Goal: Task Accomplishment & Management: Manage account settings

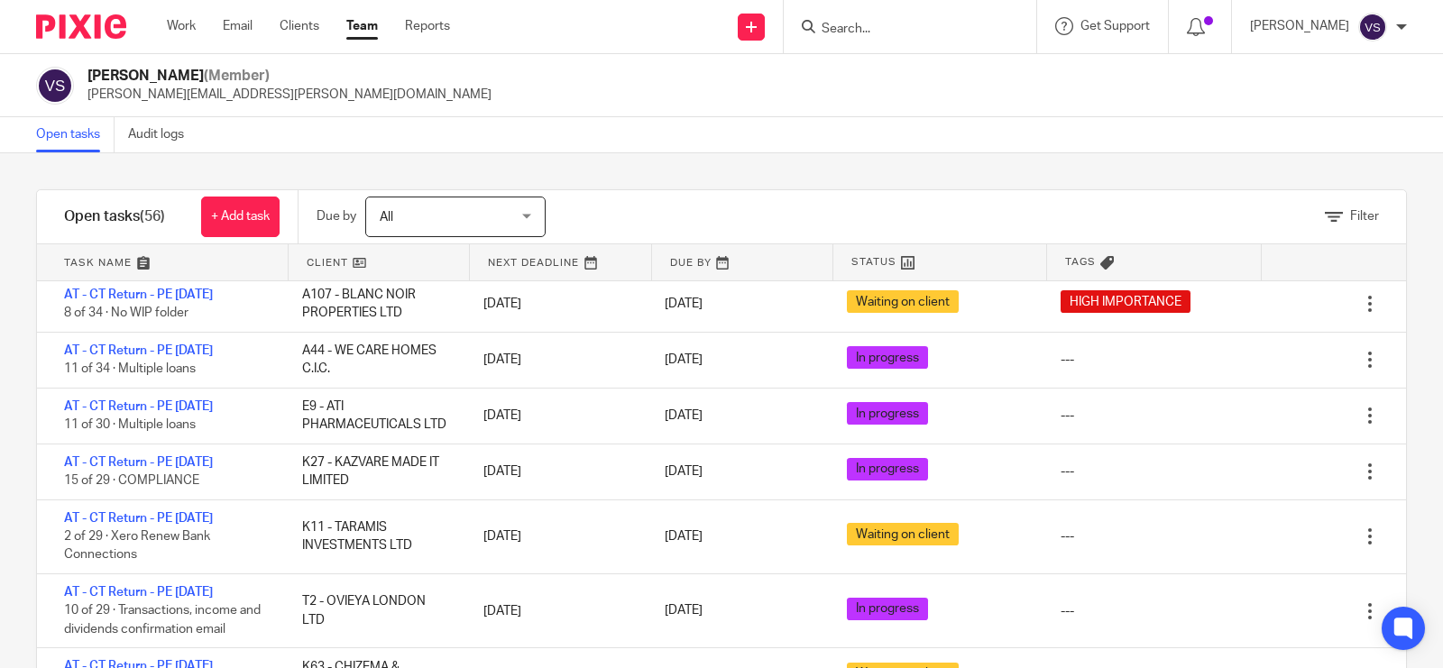
scroll to position [564, 0]
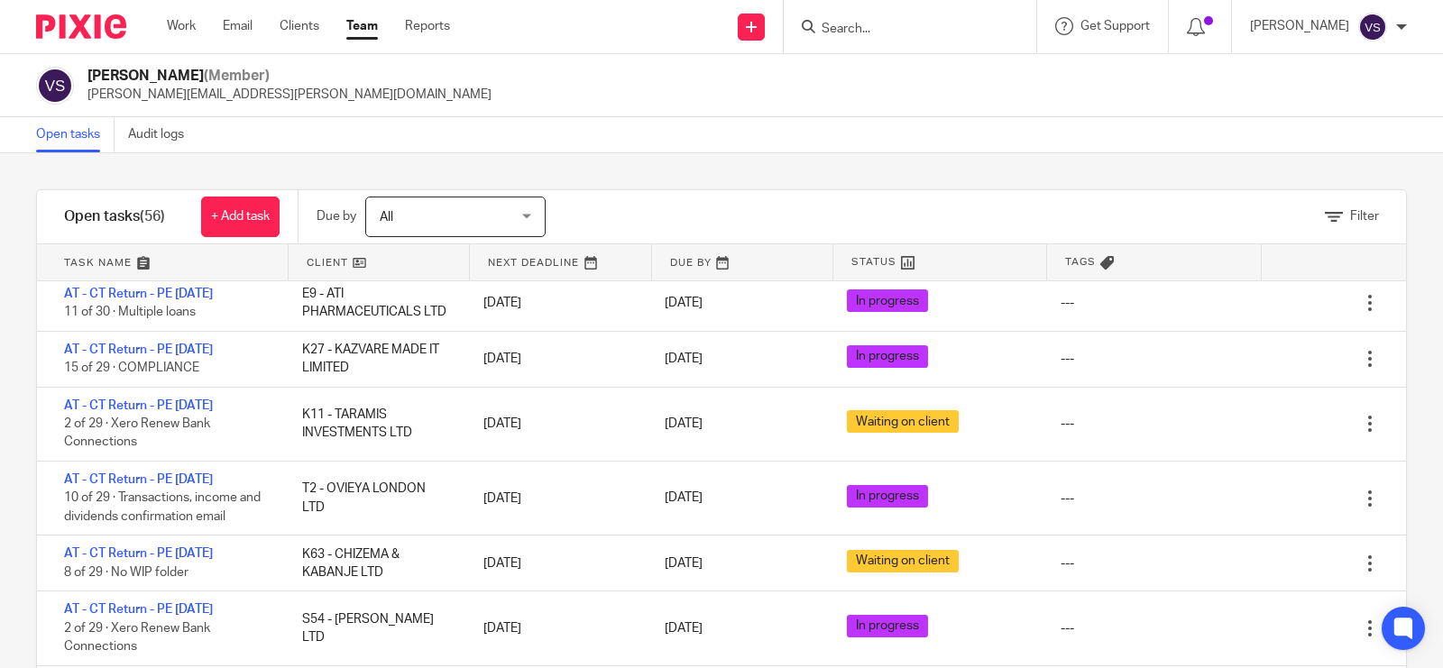
click at [982, 23] on input "Search" at bounding box center [901, 30] width 162 height 16
click at [945, 28] on input "Search" at bounding box center [901, 30] width 162 height 16
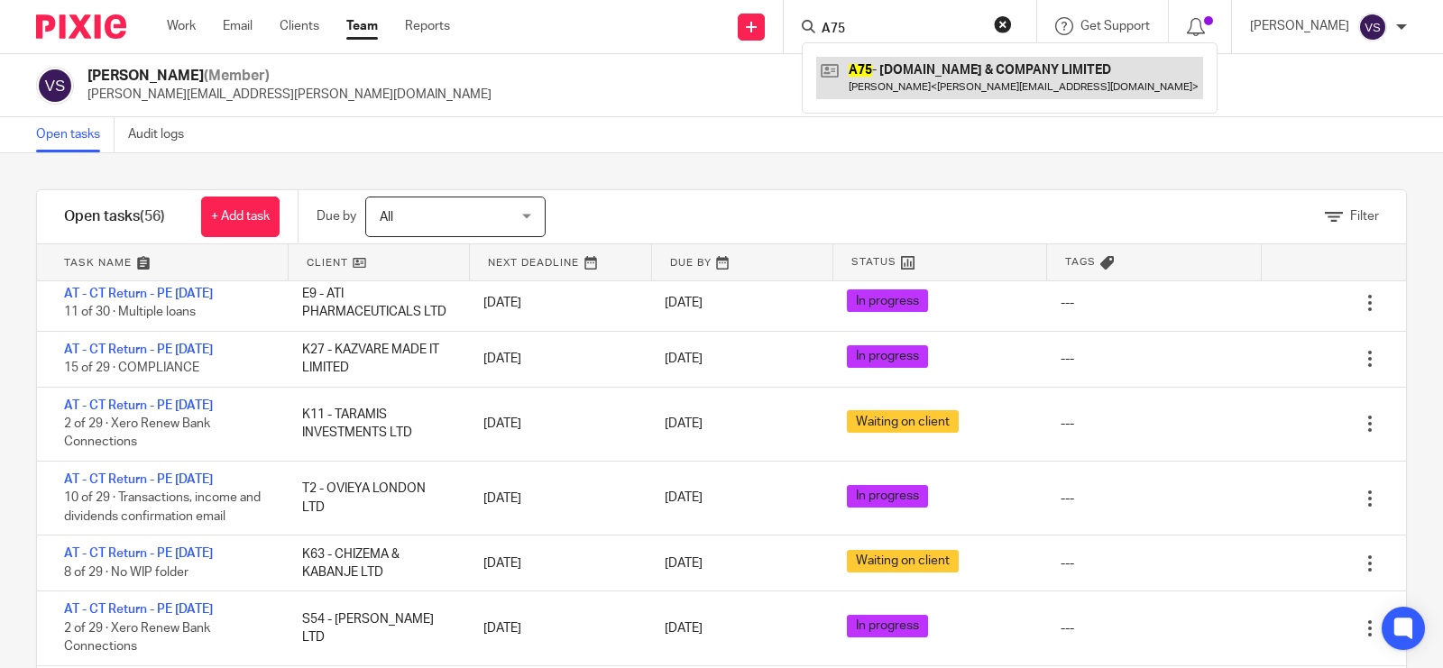
type input "A75"
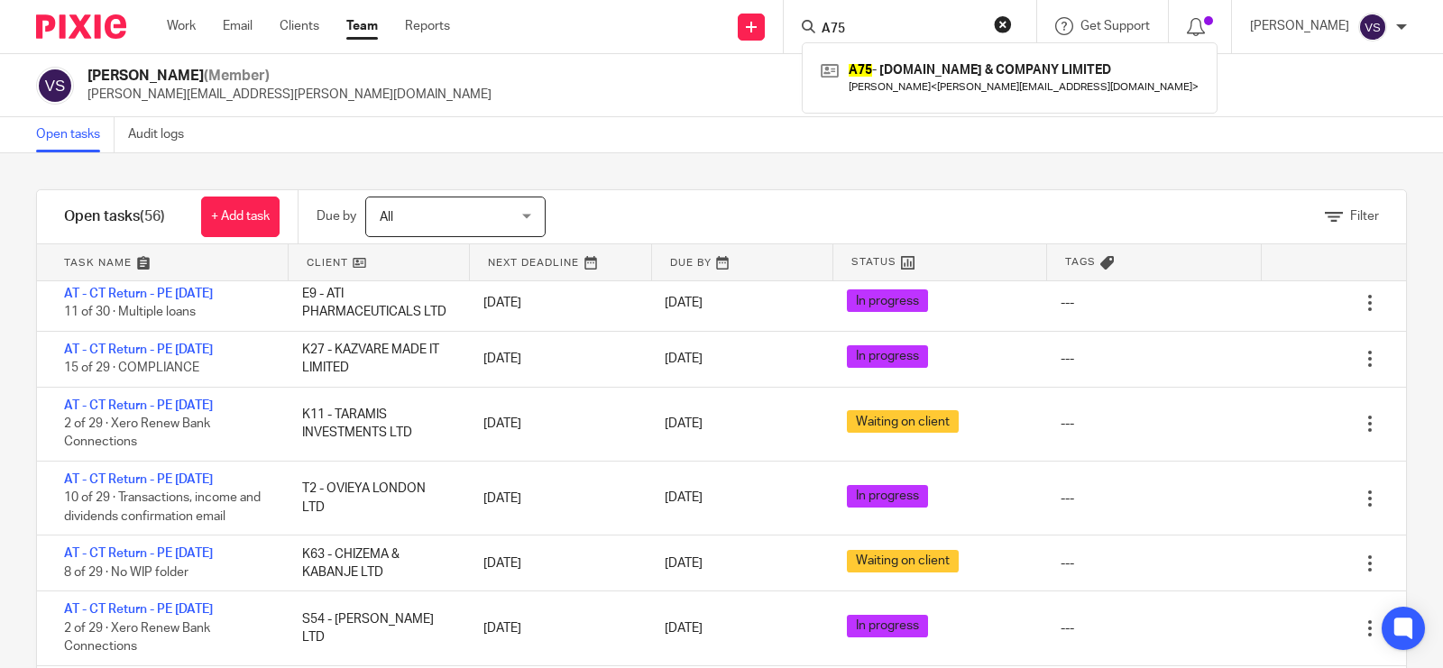
click at [515, 77] on div "Vaibhav Solanki (Member) vaibhav.solanki@confiancebizsol.com" at bounding box center [721, 86] width 1371 height 38
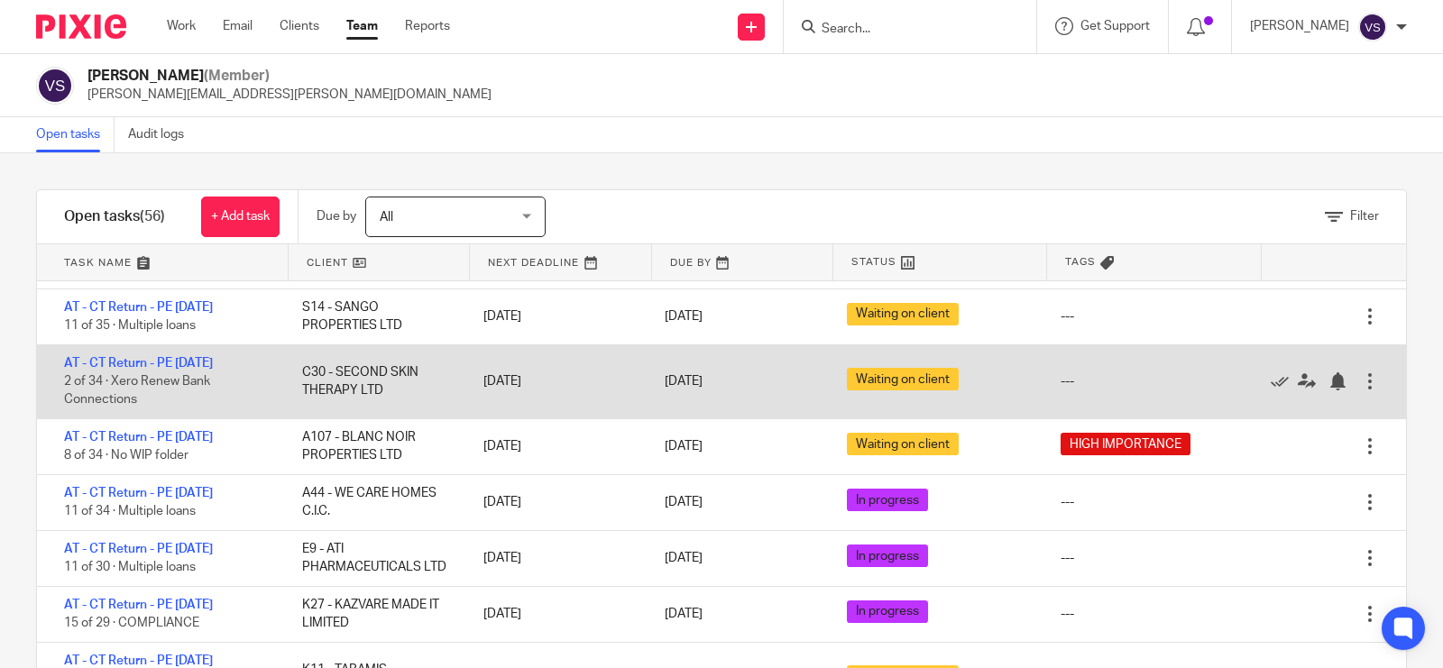
scroll to position [0, 0]
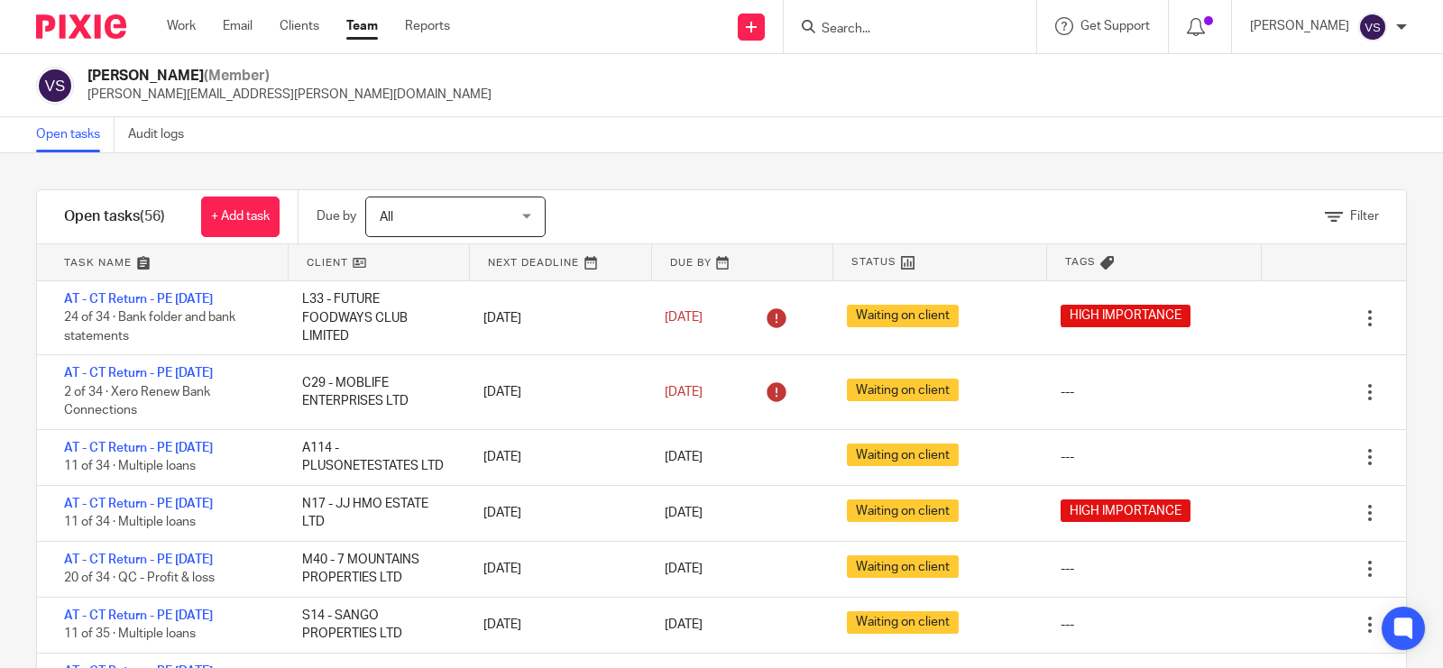
click at [622, 119] on div "Open tasks Audit logs" at bounding box center [721, 135] width 1443 height 36
click at [916, 28] on input "Search" at bounding box center [901, 30] width 162 height 16
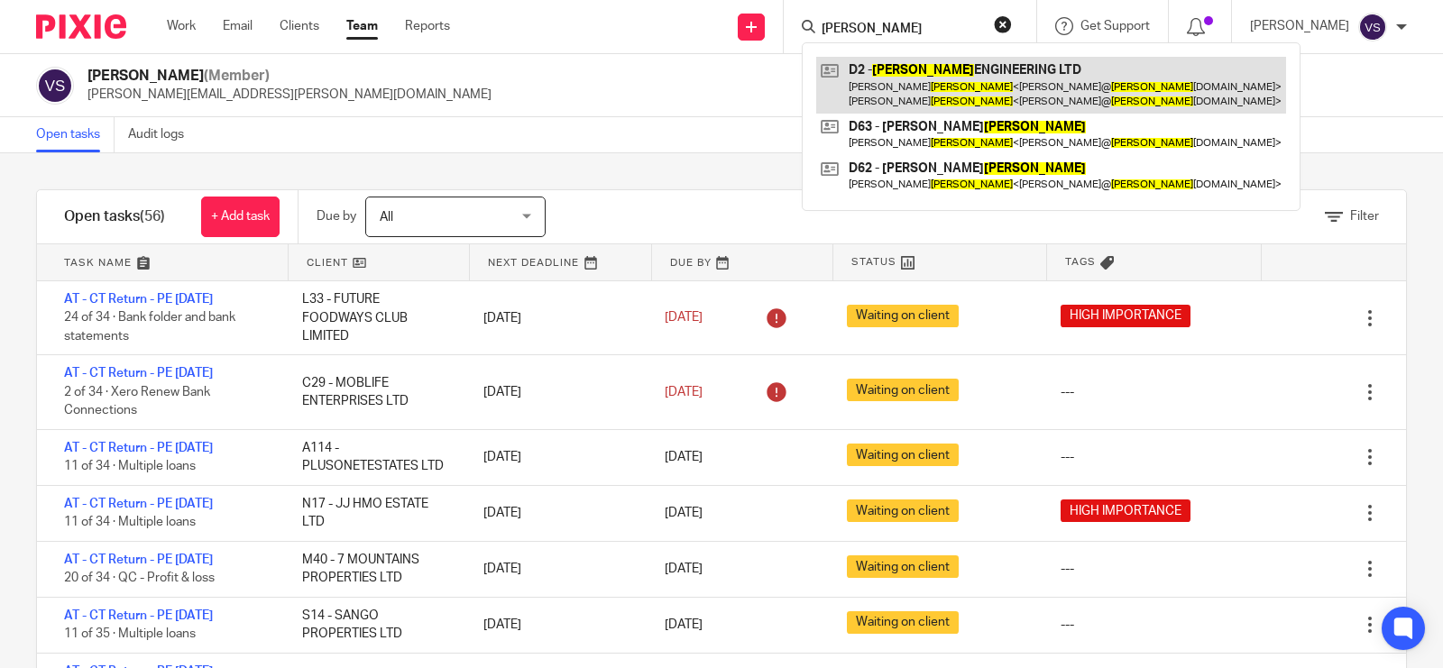
type input "devlin"
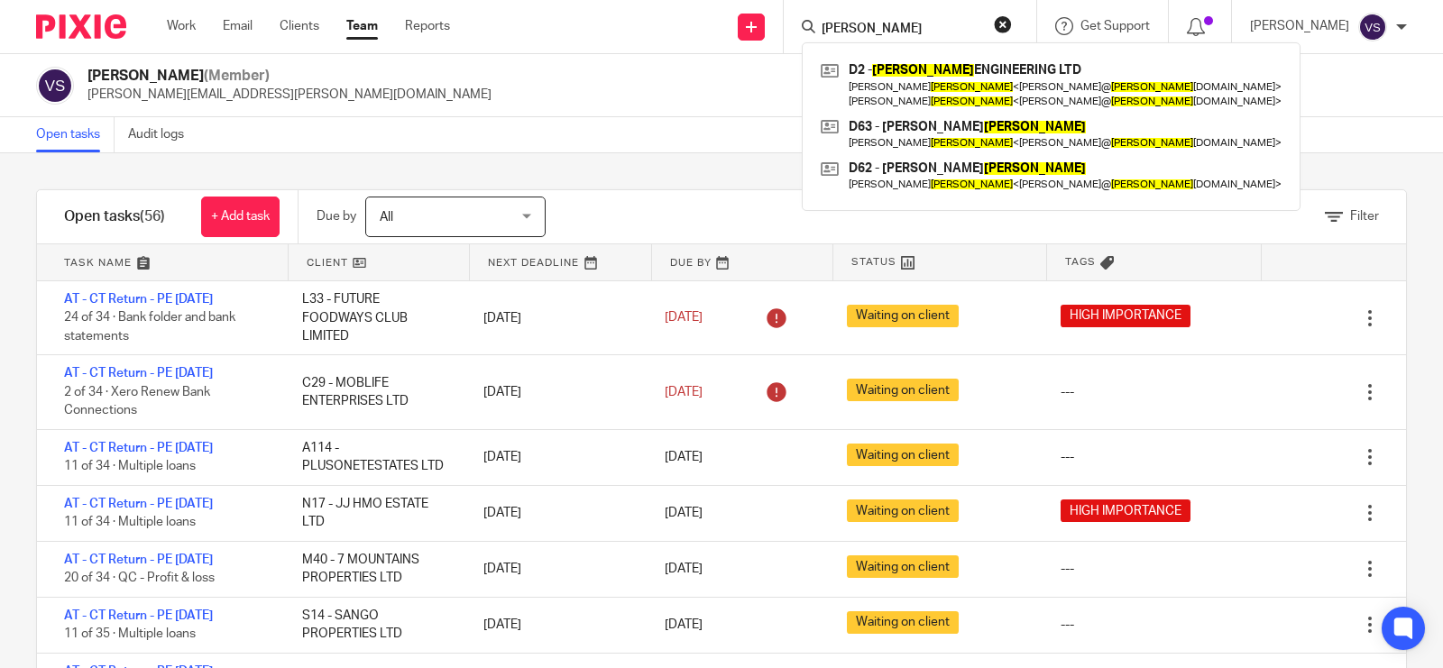
click at [506, 99] on div "Vaibhav Solanki (Member) vaibhav.solanki@confiancebizsol.com" at bounding box center [721, 86] width 1371 height 38
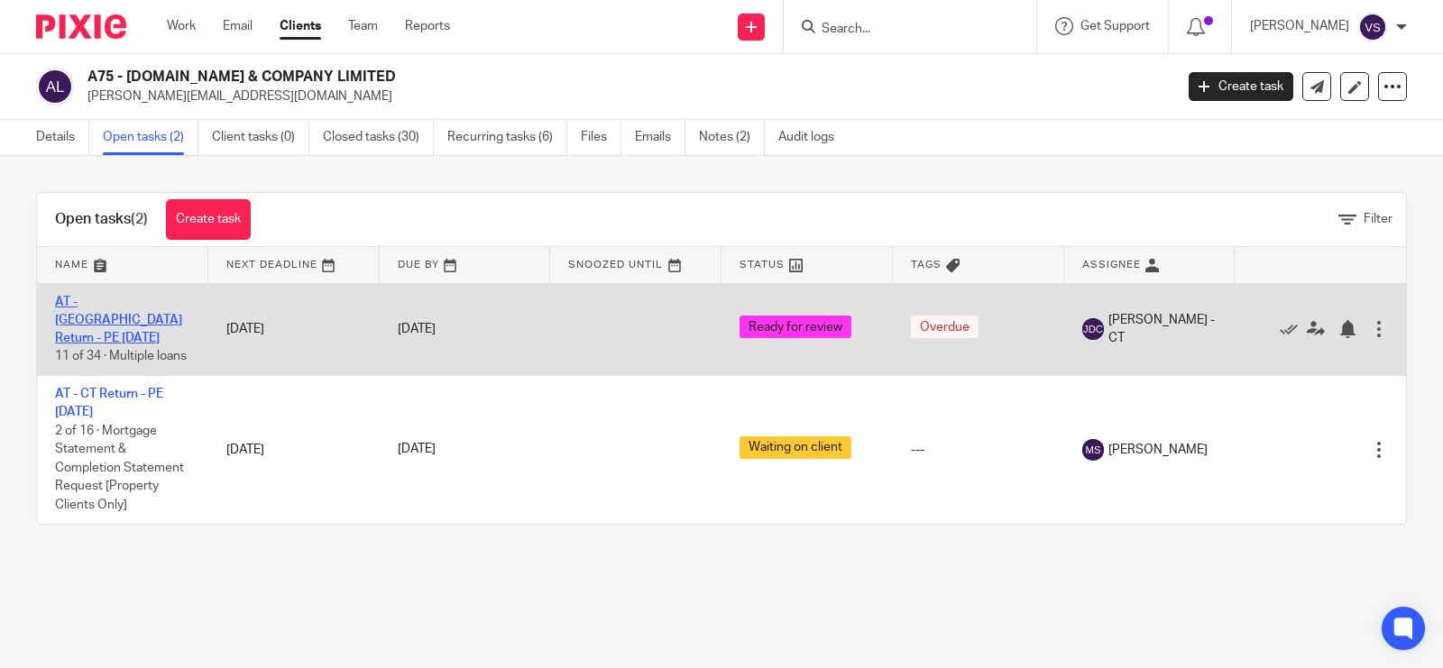
click at [127, 305] on link "AT - CT Return - PE 30-09-2024" at bounding box center [118, 321] width 127 height 50
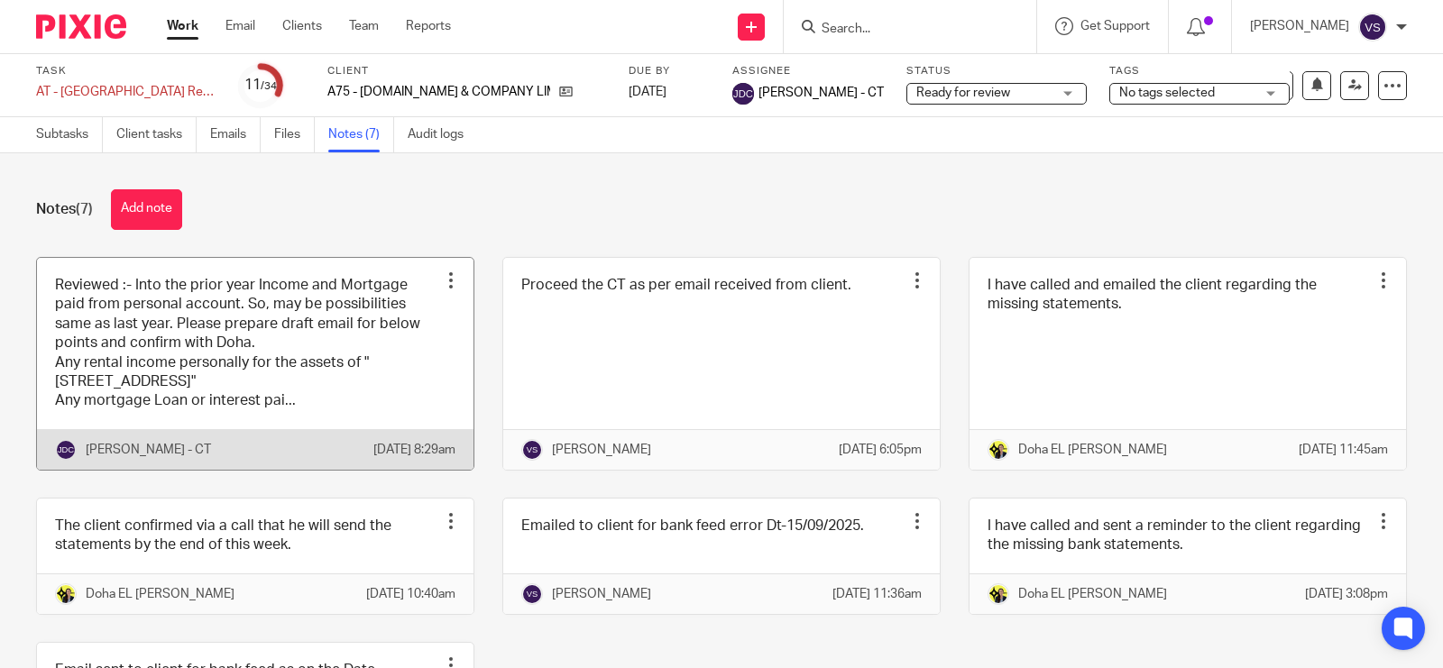
click at [295, 367] on link at bounding box center [255, 364] width 437 height 212
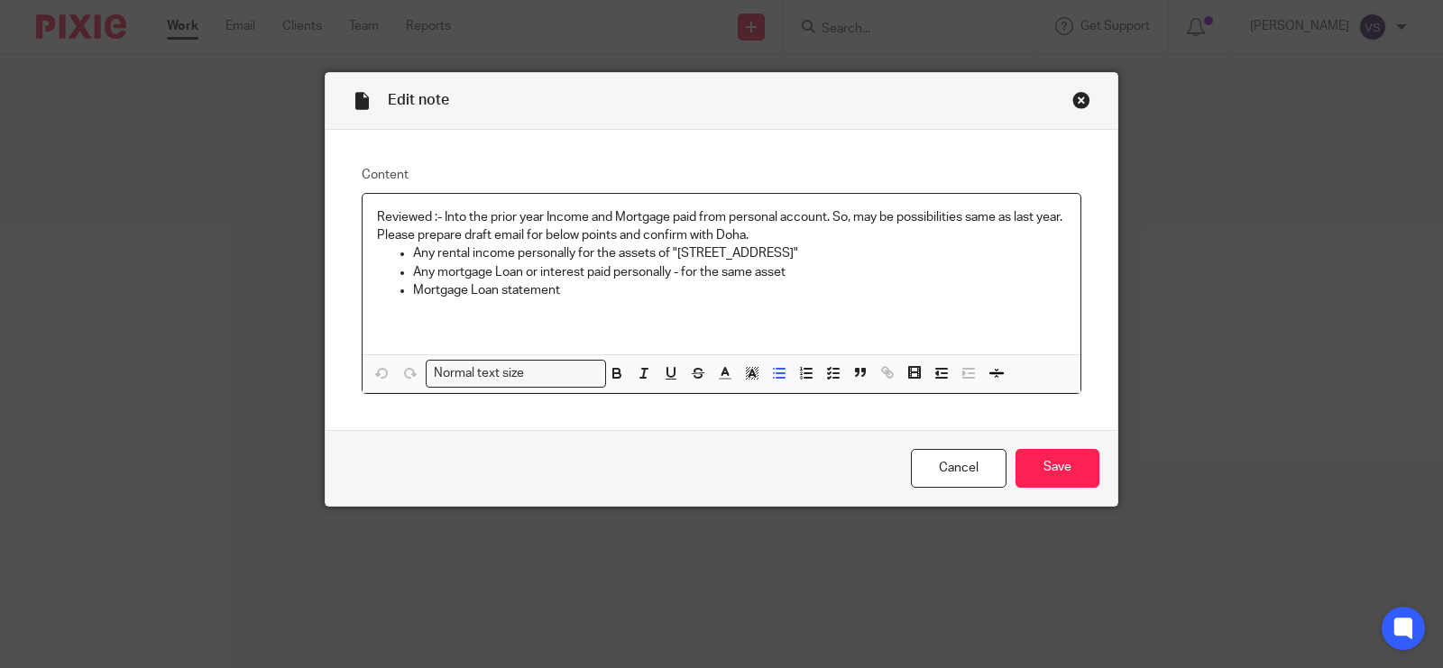
click at [823, 249] on p "Any rental income personally for the assets of "[STREET_ADDRESS]"" at bounding box center [739, 253] width 653 height 18
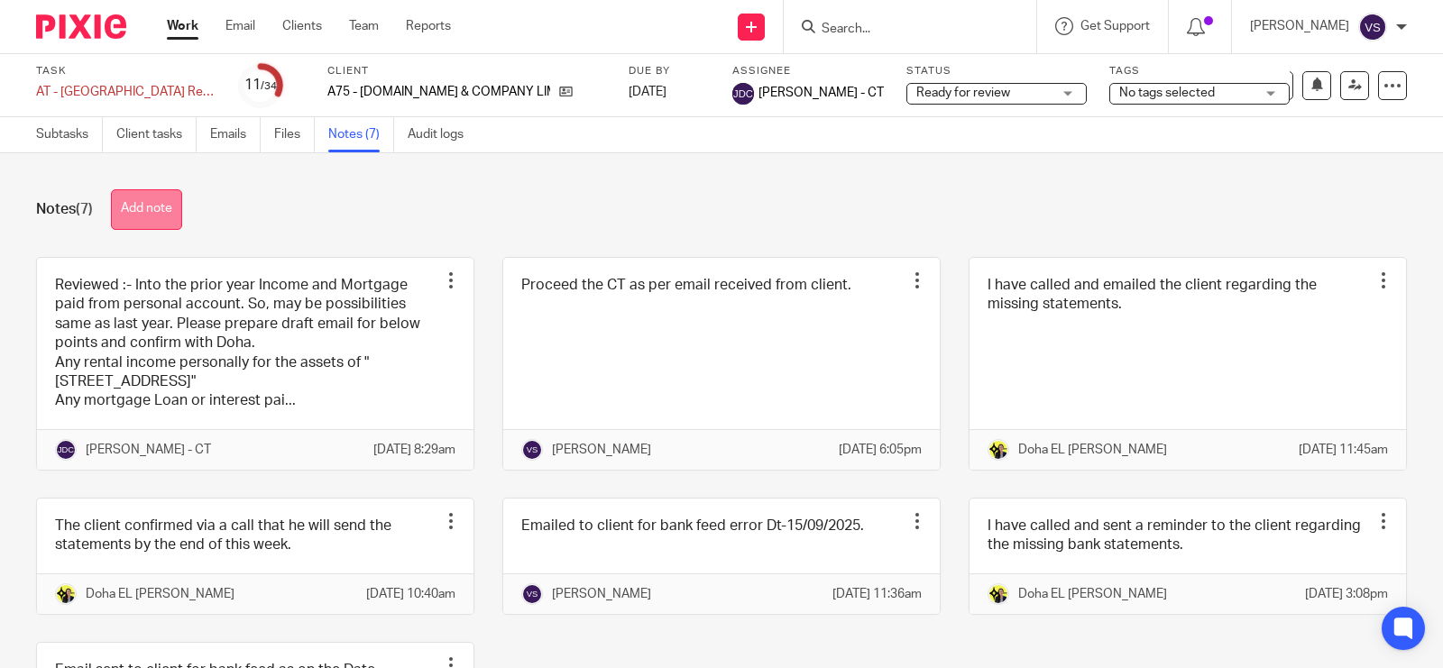
click at [170, 198] on button "Add note" at bounding box center [146, 209] width 71 height 41
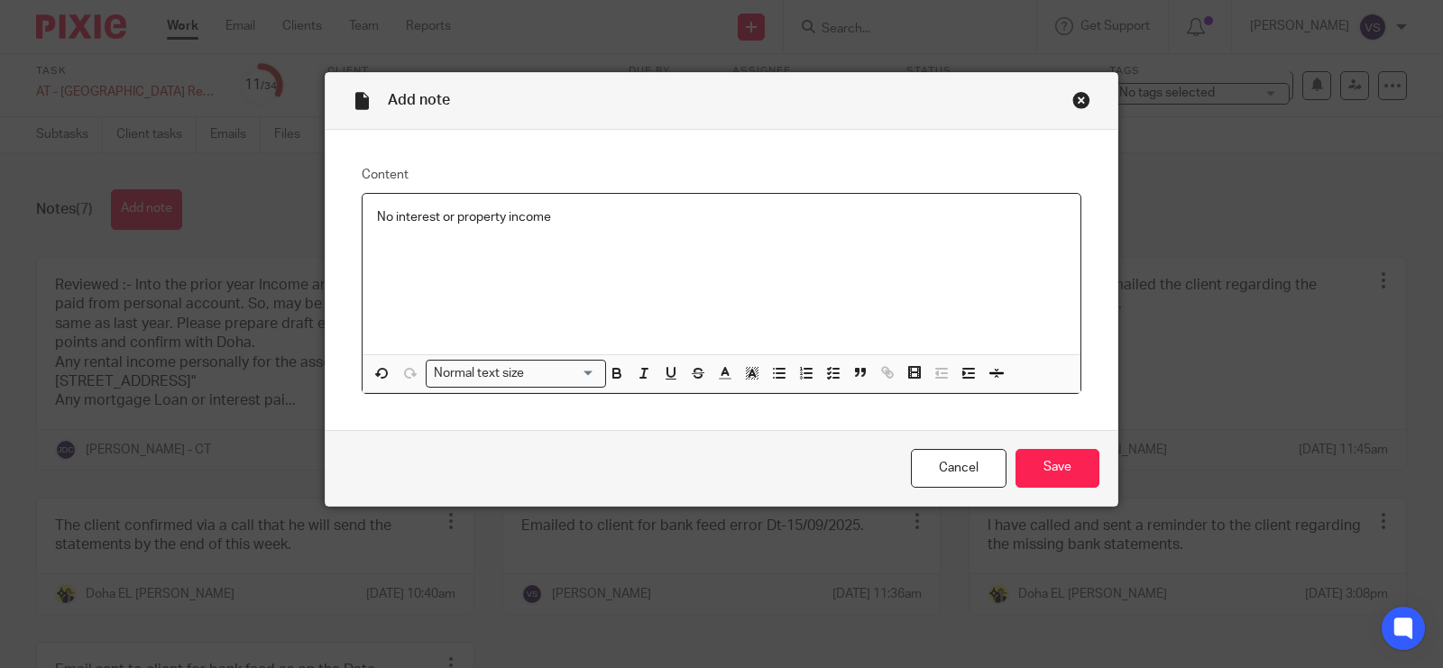
click at [591, 215] on p "No interest or property income" at bounding box center [721, 217] width 689 height 18
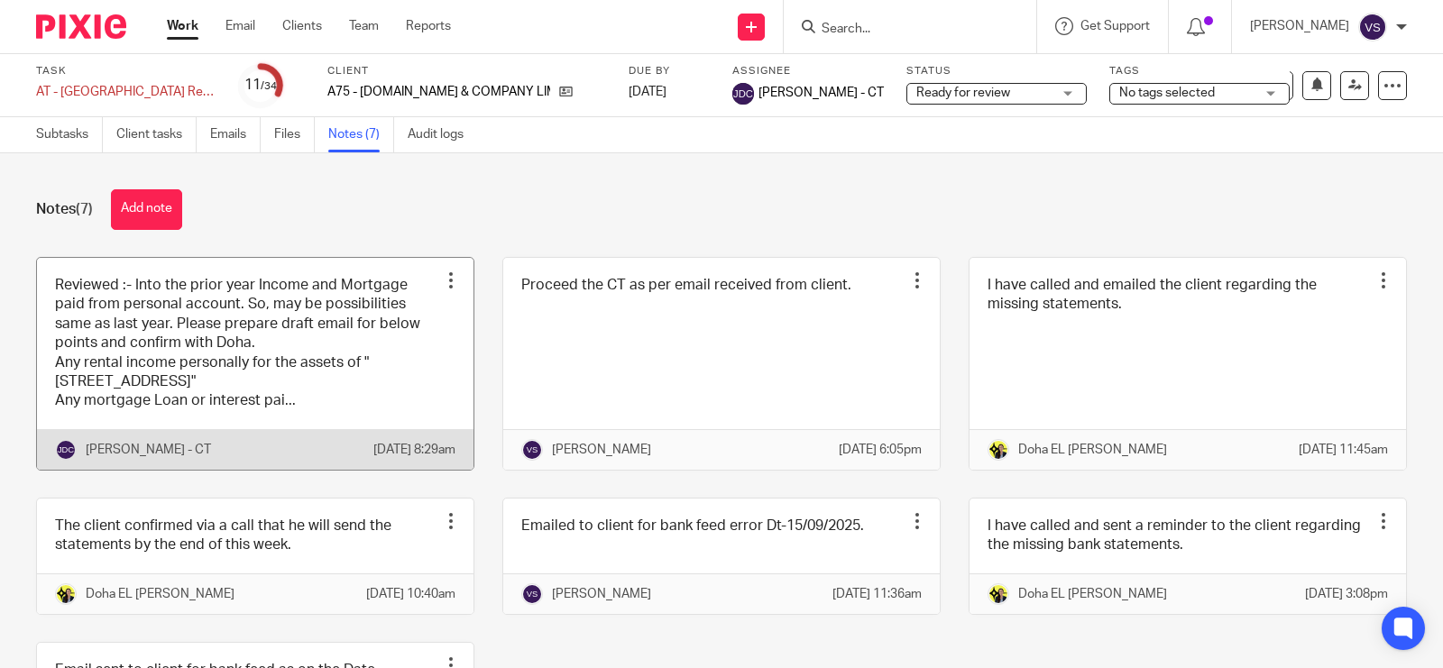
click at [152, 368] on link at bounding box center [255, 364] width 437 height 212
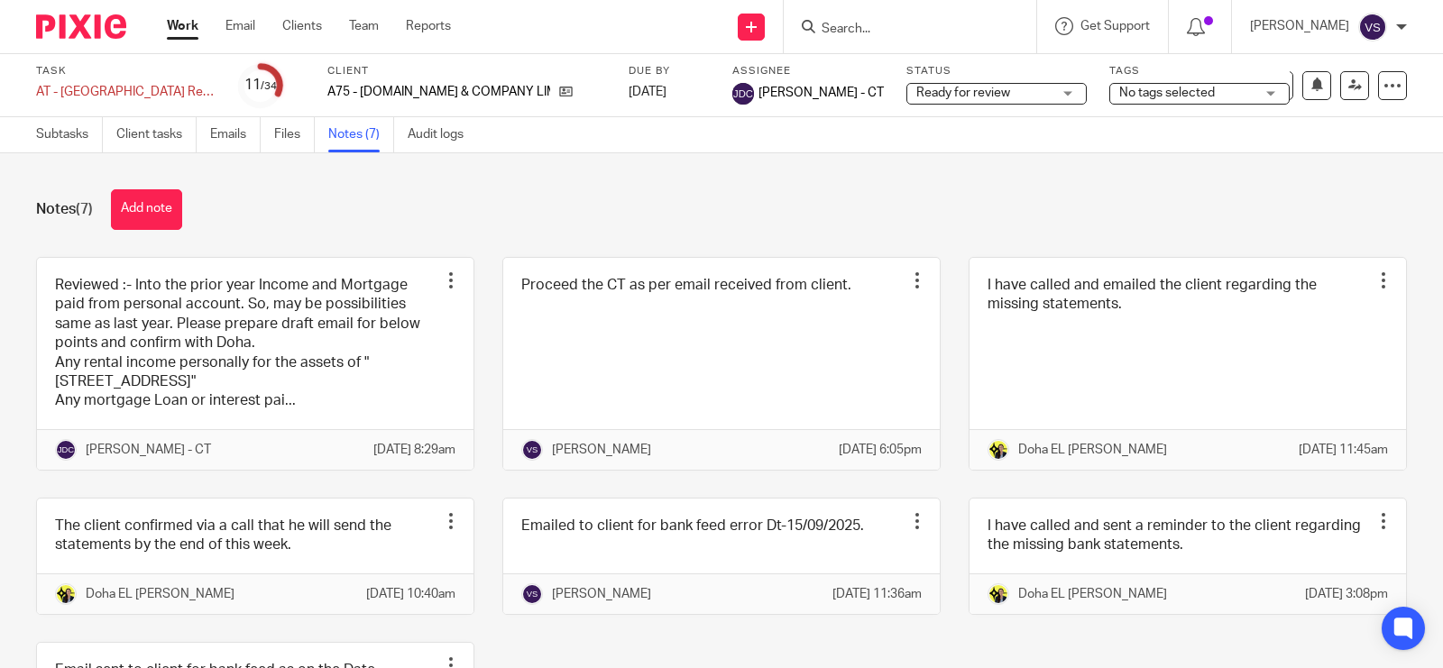
click at [162, 195] on button "Add note" at bounding box center [146, 209] width 71 height 41
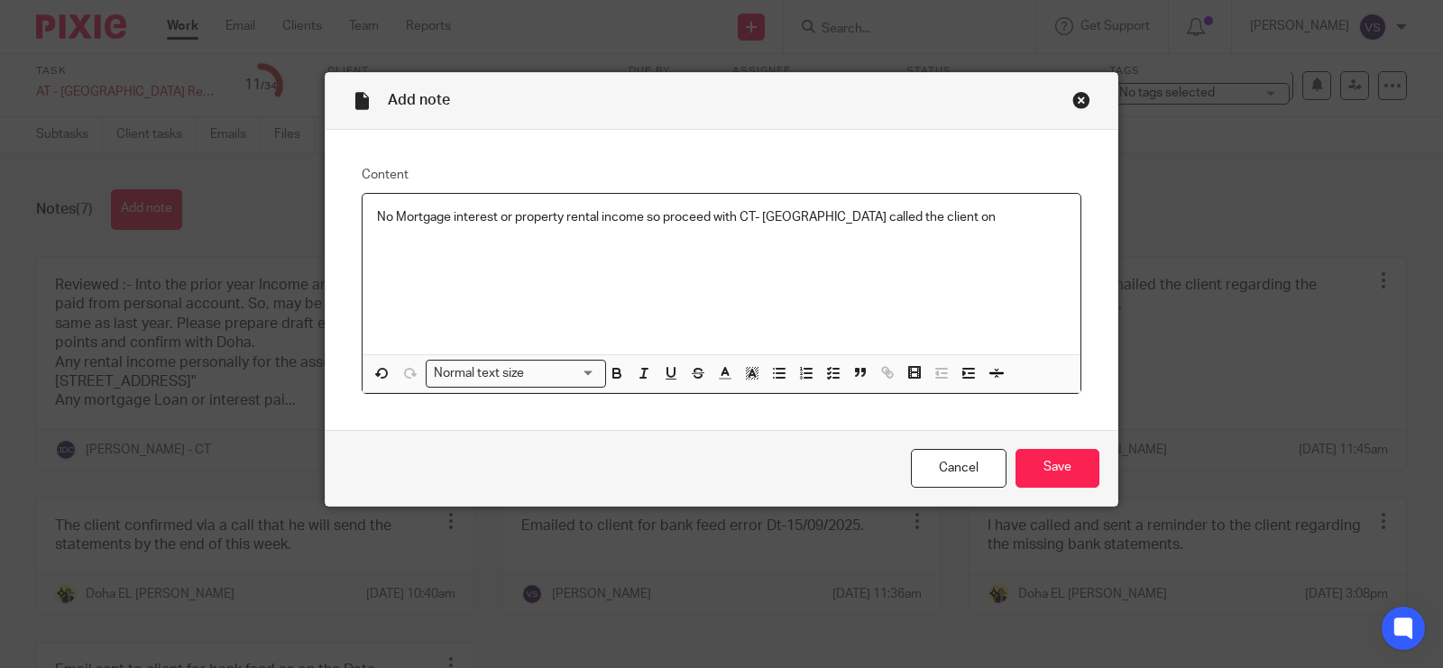
click at [916, 218] on p "No Mortgage interest or property rental income so proceed with CT- Doha called …" at bounding box center [721, 217] width 689 height 18
click at [1060, 463] on input "Save" at bounding box center [1058, 468] width 84 height 39
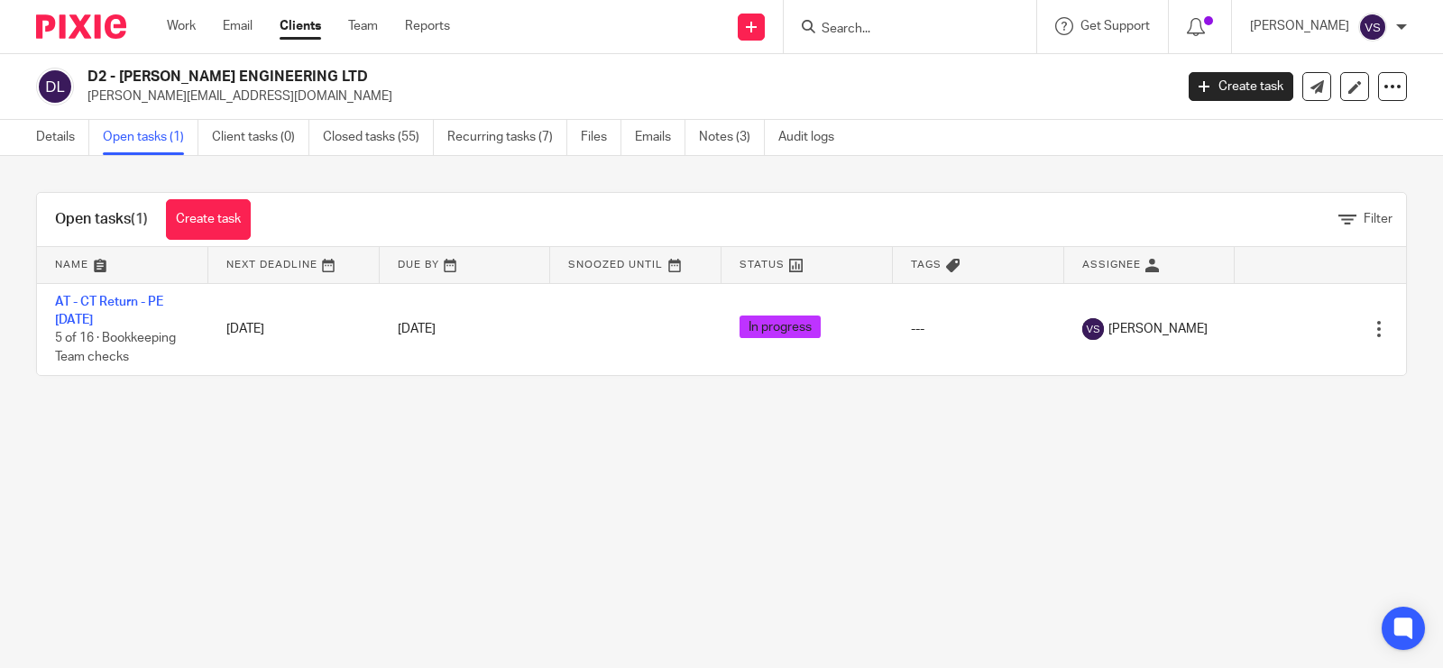
click at [922, 32] on input "Search" at bounding box center [901, 30] width 162 height 16
type input "beyond visioo"
